Goal: Check status: Check status

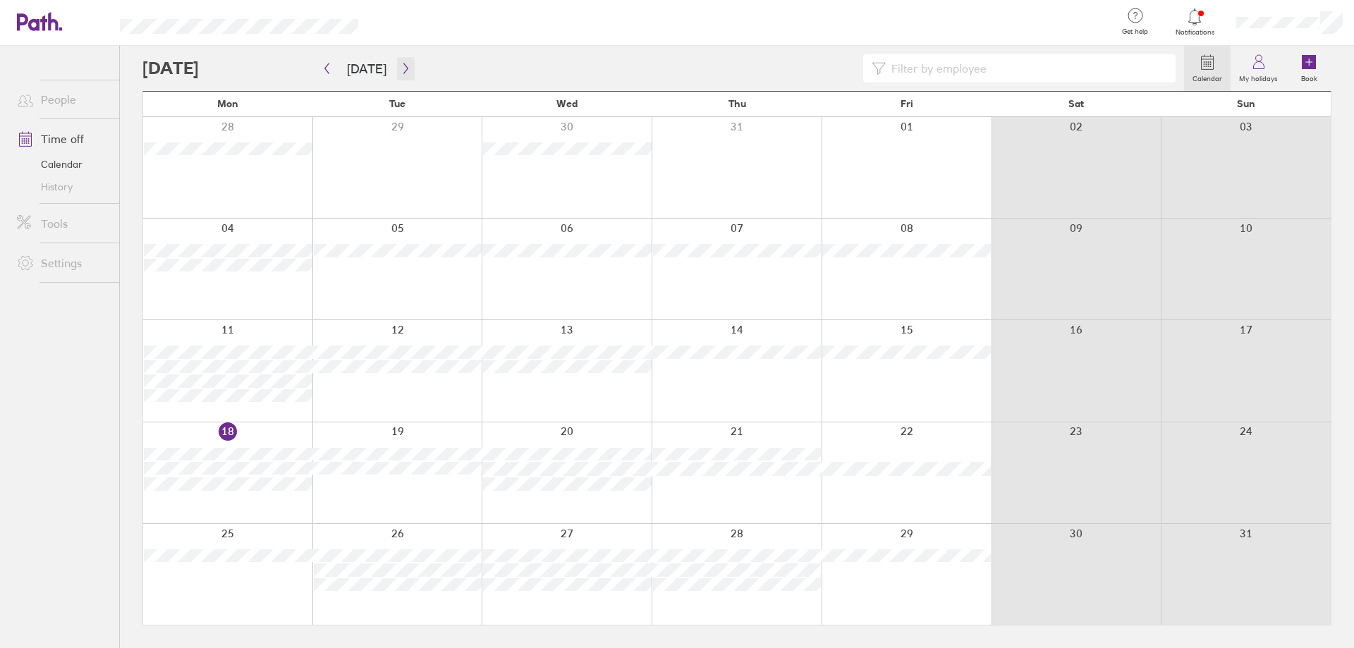
click at [403, 72] on icon "button" at bounding box center [405, 68] width 4 height 11
click at [1187, 18] on icon at bounding box center [1194, 16] width 17 height 17
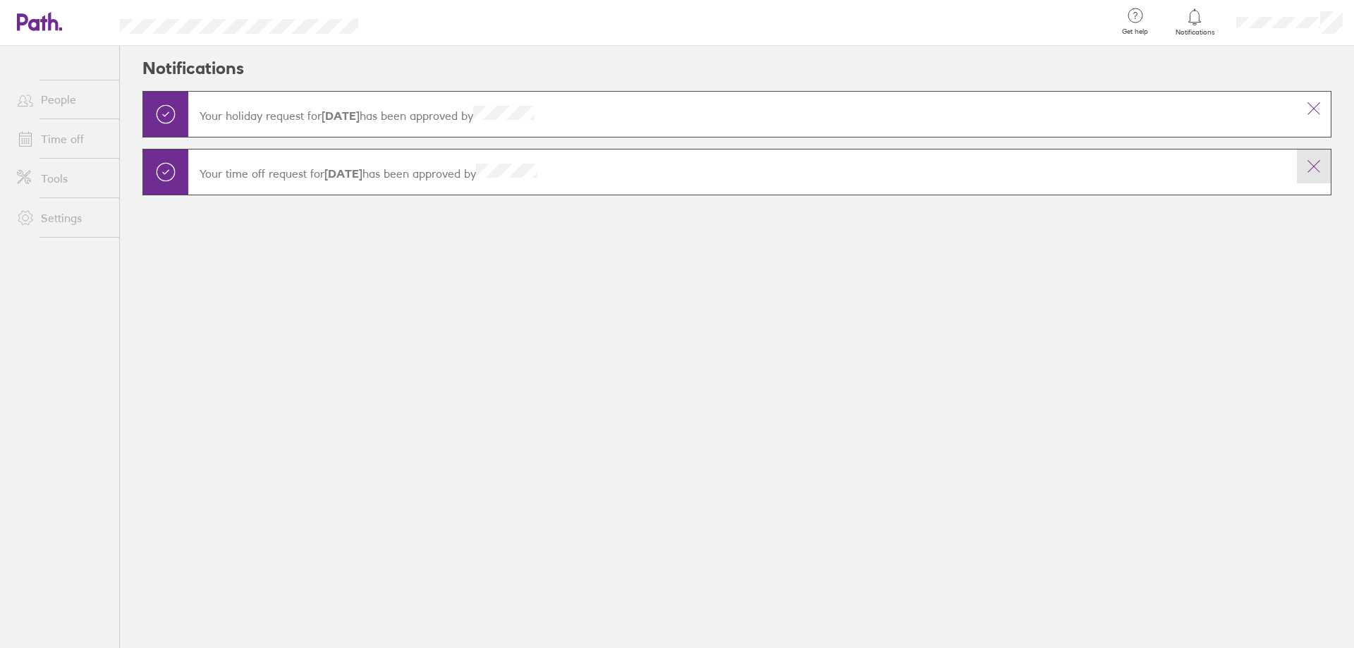
click at [1316, 168] on icon at bounding box center [1313, 166] width 17 height 17
click at [1310, 109] on icon at bounding box center [1313, 108] width 17 height 17
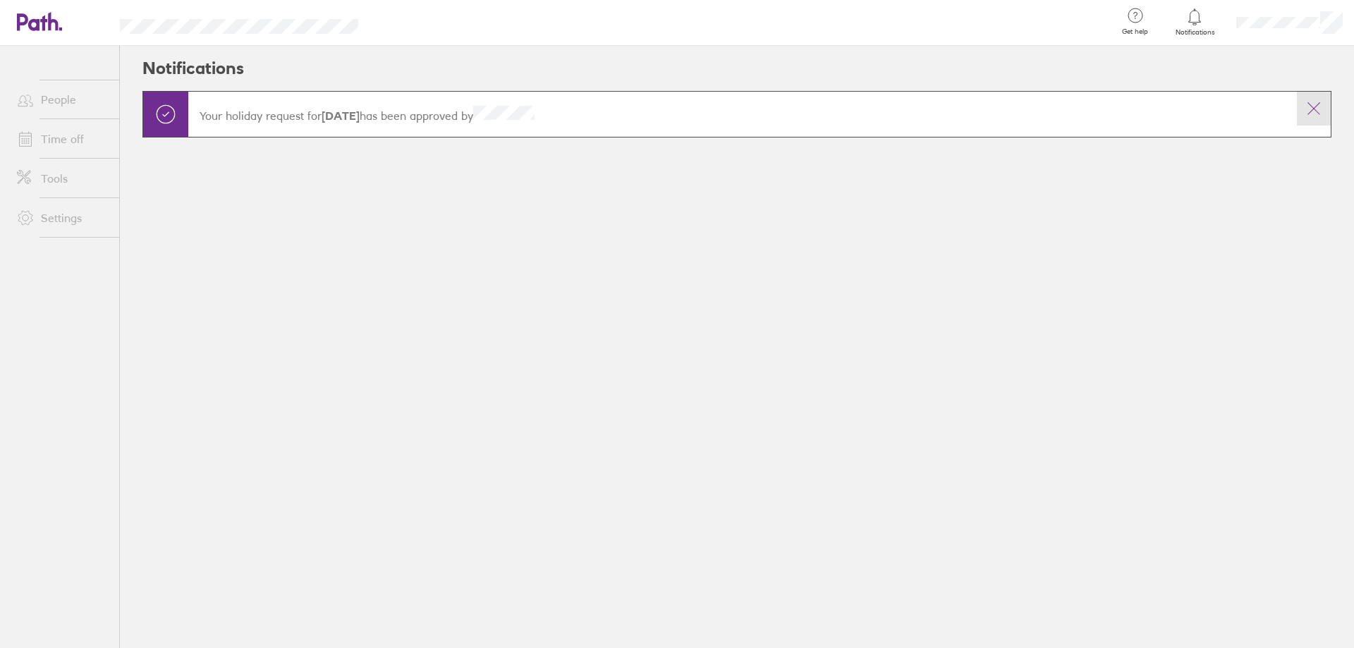
click at [1313, 111] on main "Your holiday request for [DATE] has been approved by" at bounding box center [736, 131] width 1189 height 80
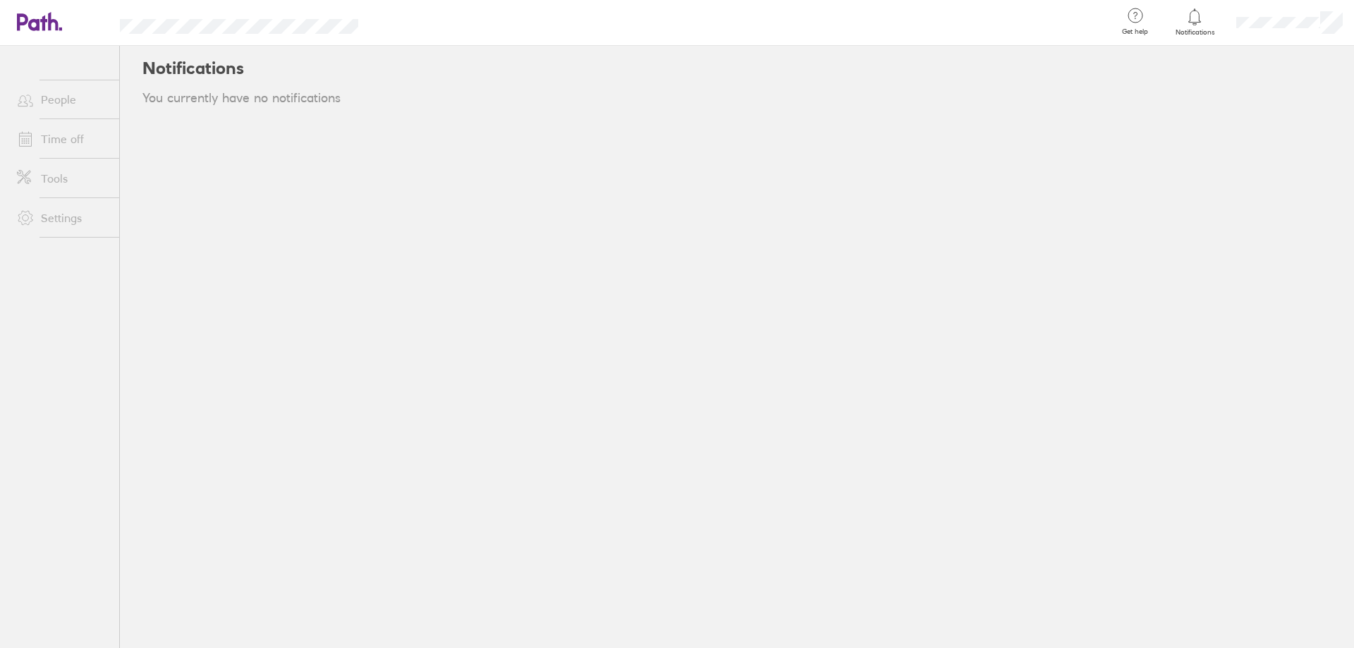
click at [55, 102] on link "People" at bounding box center [63, 99] width 114 height 28
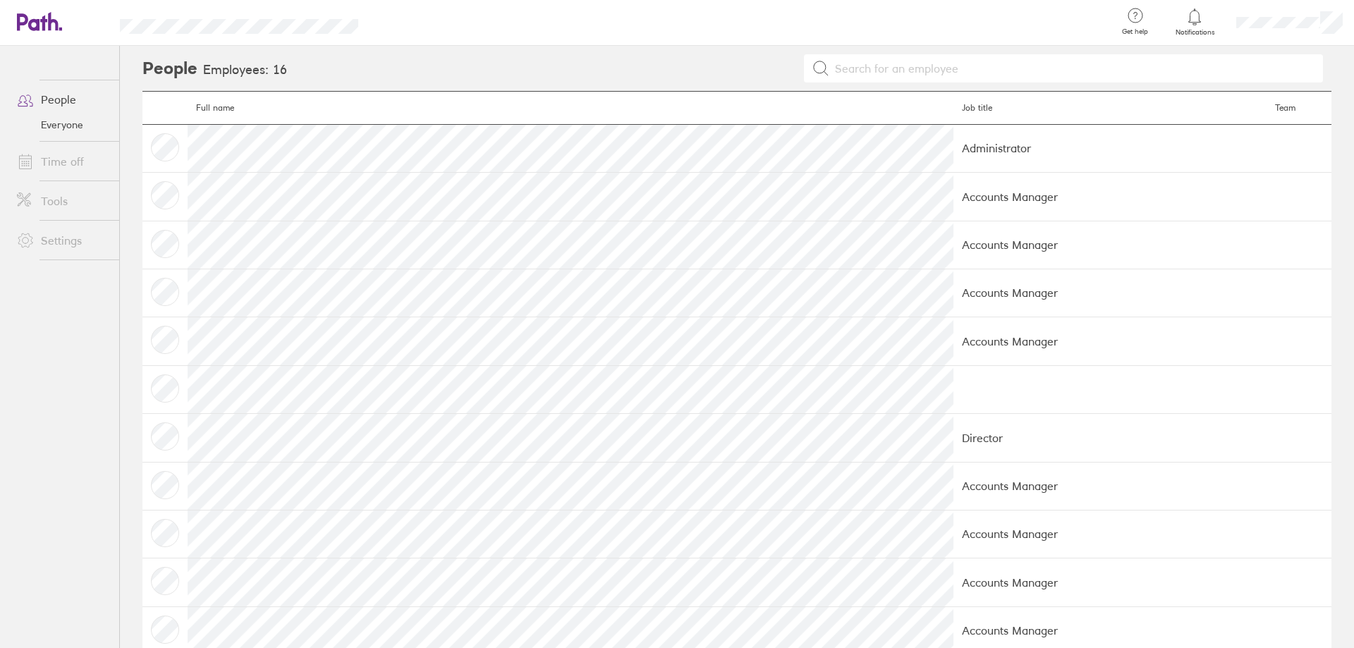
click at [56, 161] on link "Time off" at bounding box center [63, 161] width 114 height 28
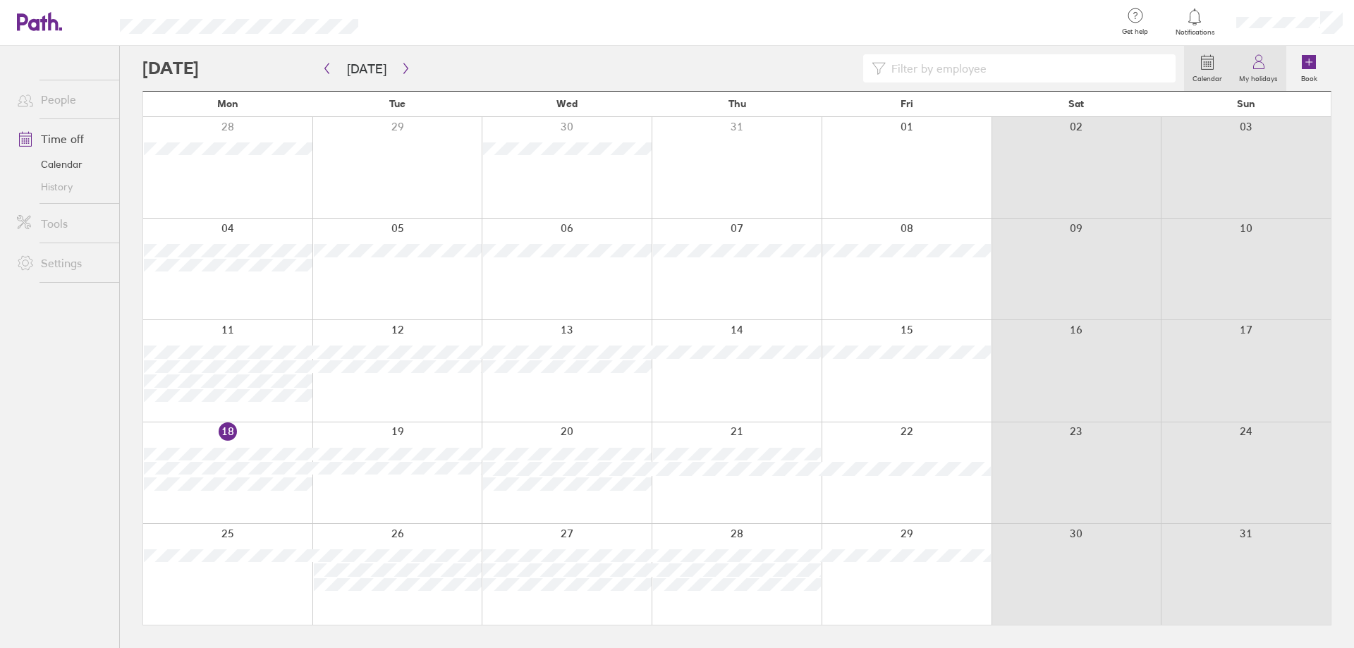
click at [1255, 56] on icon at bounding box center [1258, 62] width 17 height 17
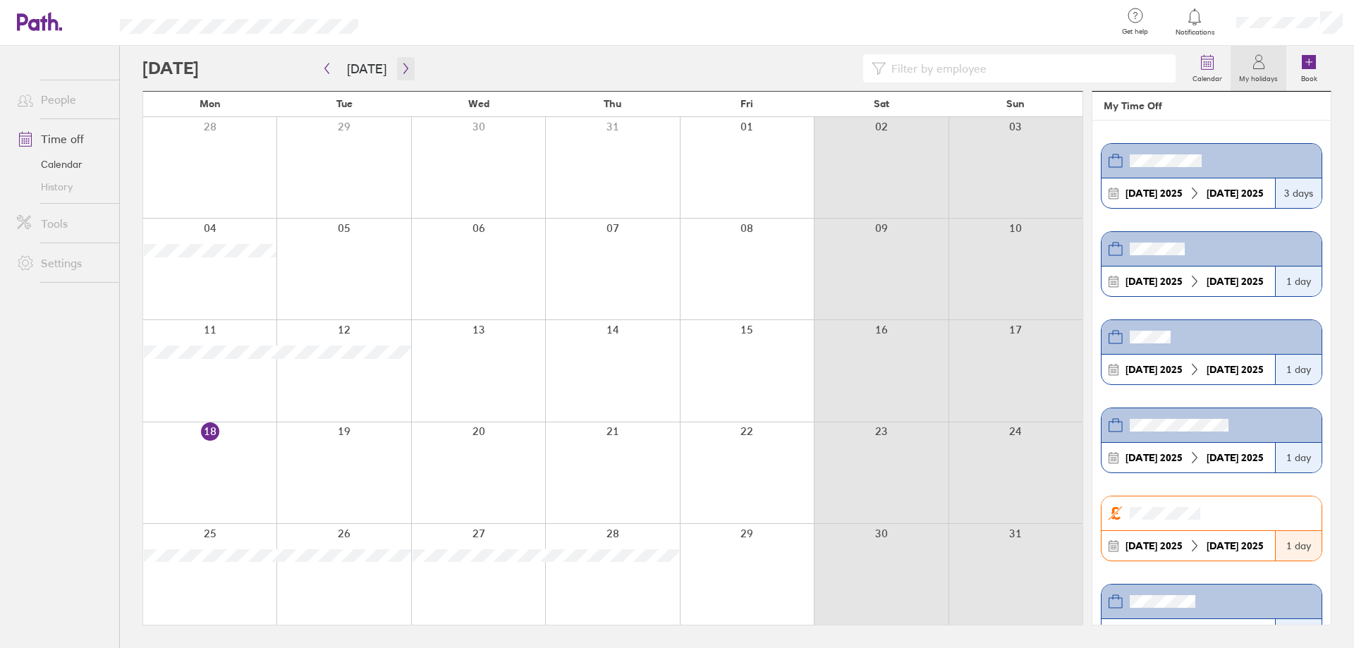
click at [401, 65] on icon "button" at bounding box center [406, 68] width 11 height 11
click at [403, 69] on icon "button" at bounding box center [405, 68] width 4 height 11
click at [401, 69] on icon "button" at bounding box center [406, 68] width 11 height 11
